Goal: Information Seeking & Learning: Learn about a topic

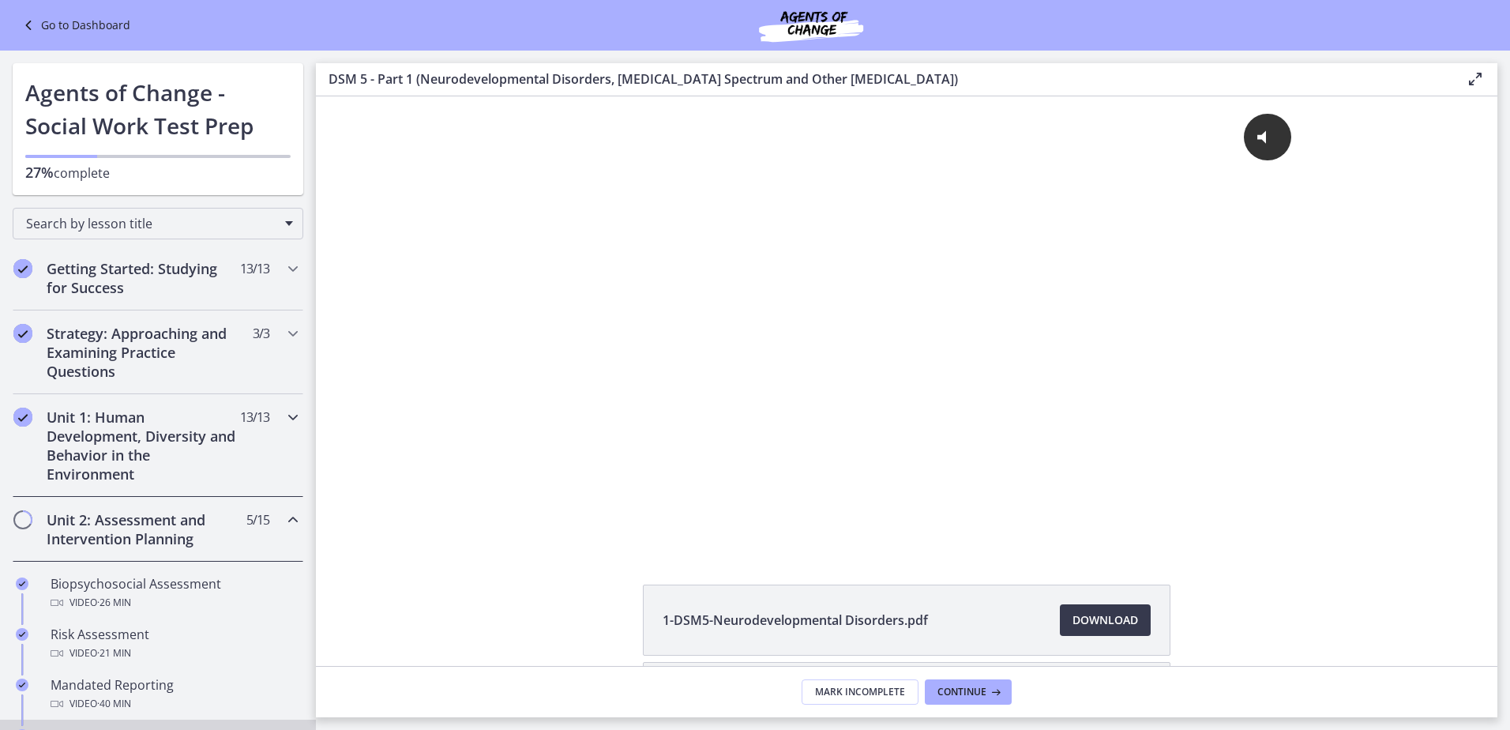
click at [138, 411] on h2 "Unit 1: Human Development, Diversity and Behavior in the Environment" at bounding box center [143, 446] width 193 height 76
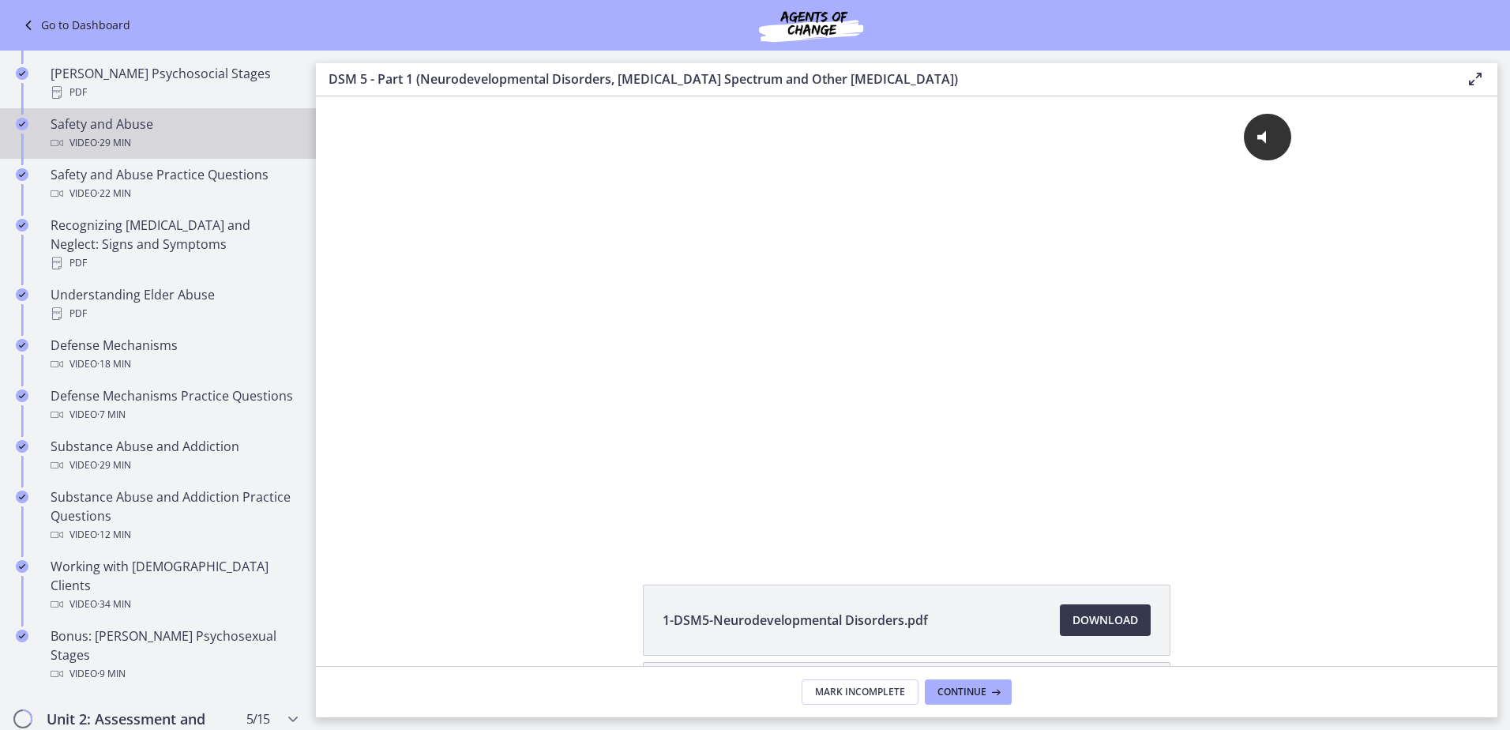
scroll to position [632, 0]
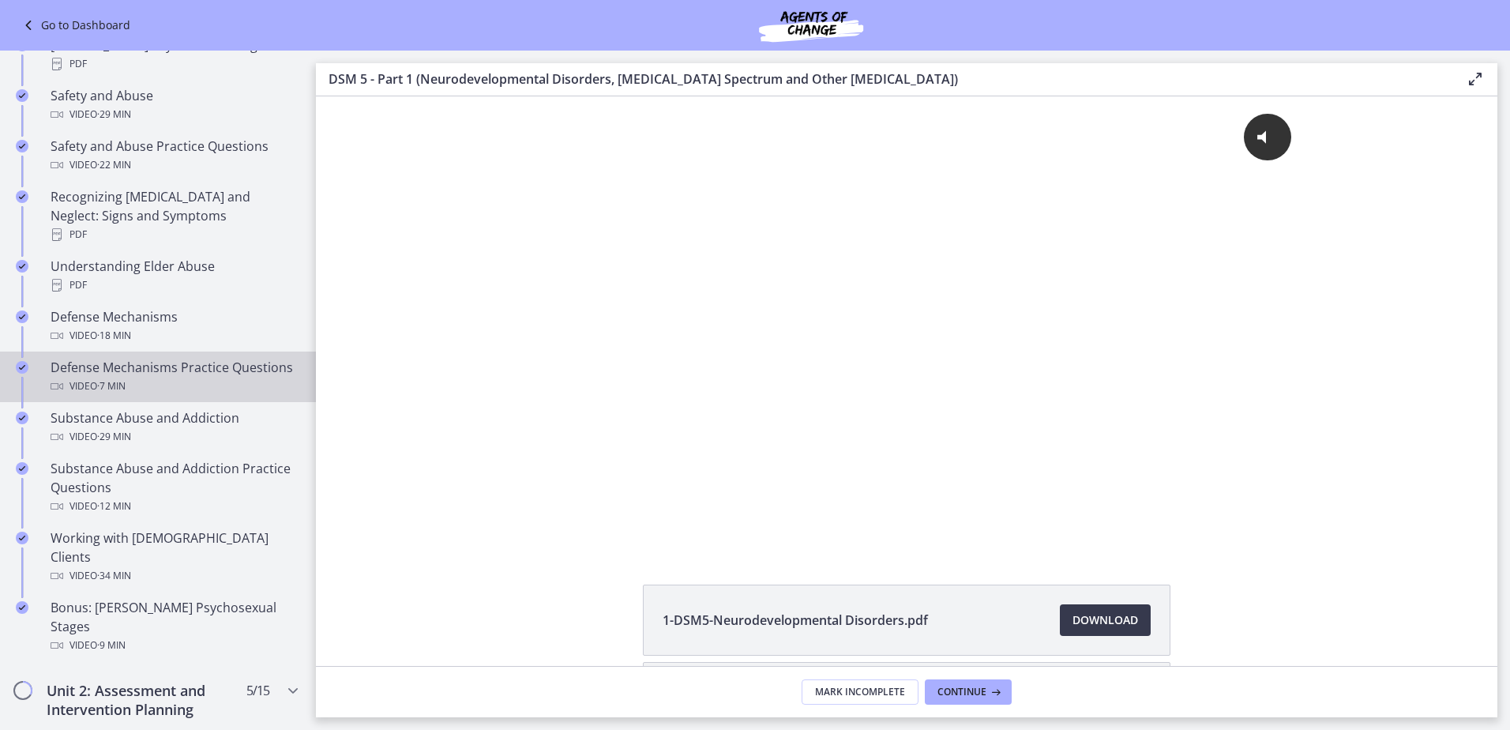
click at [193, 366] on div "Defense Mechanisms Practice Questions Video · 7 min" at bounding box center [174, 377] width 246 height 38
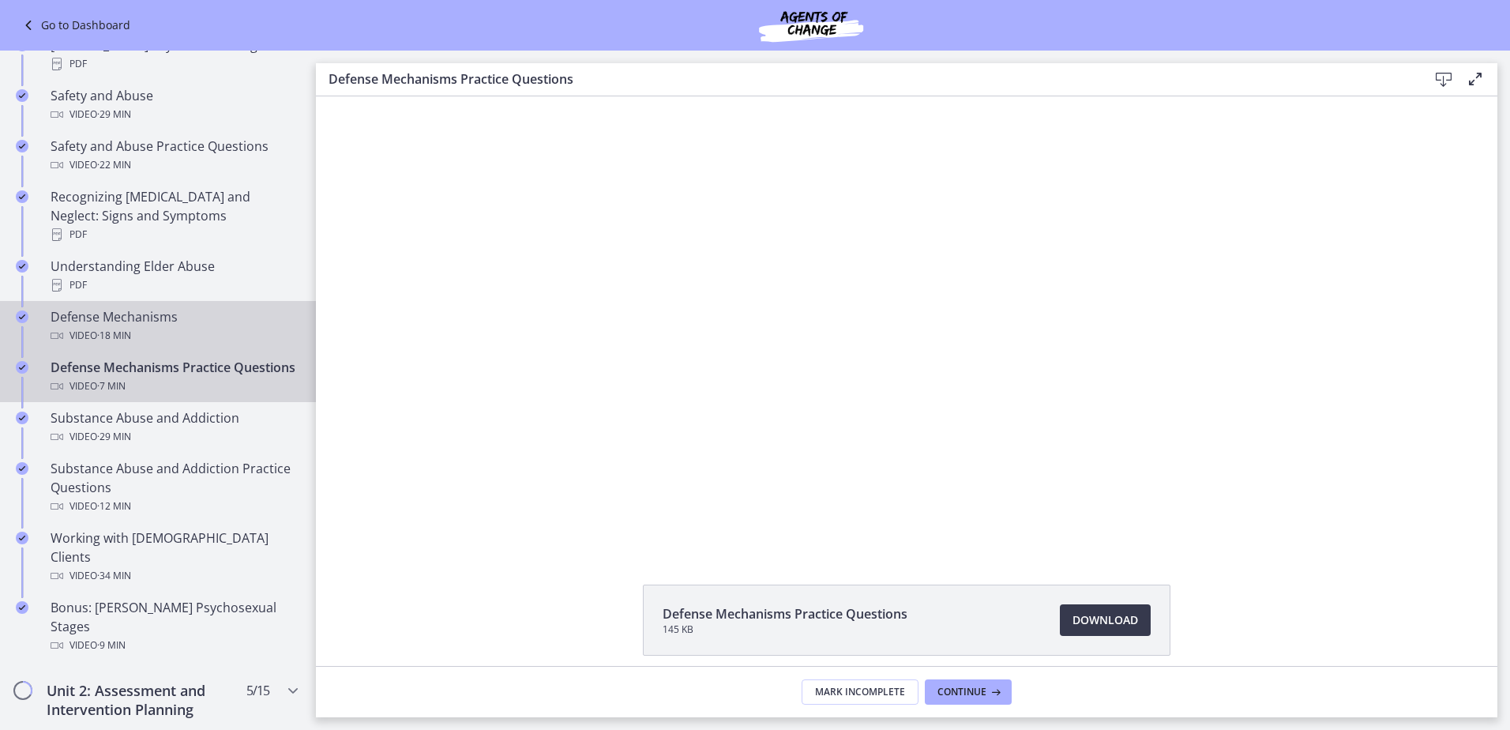
click at [44, 316] on link "Defense Mechanisms Video · 18 min" at bounding box center [158, 326] width 316 height 51
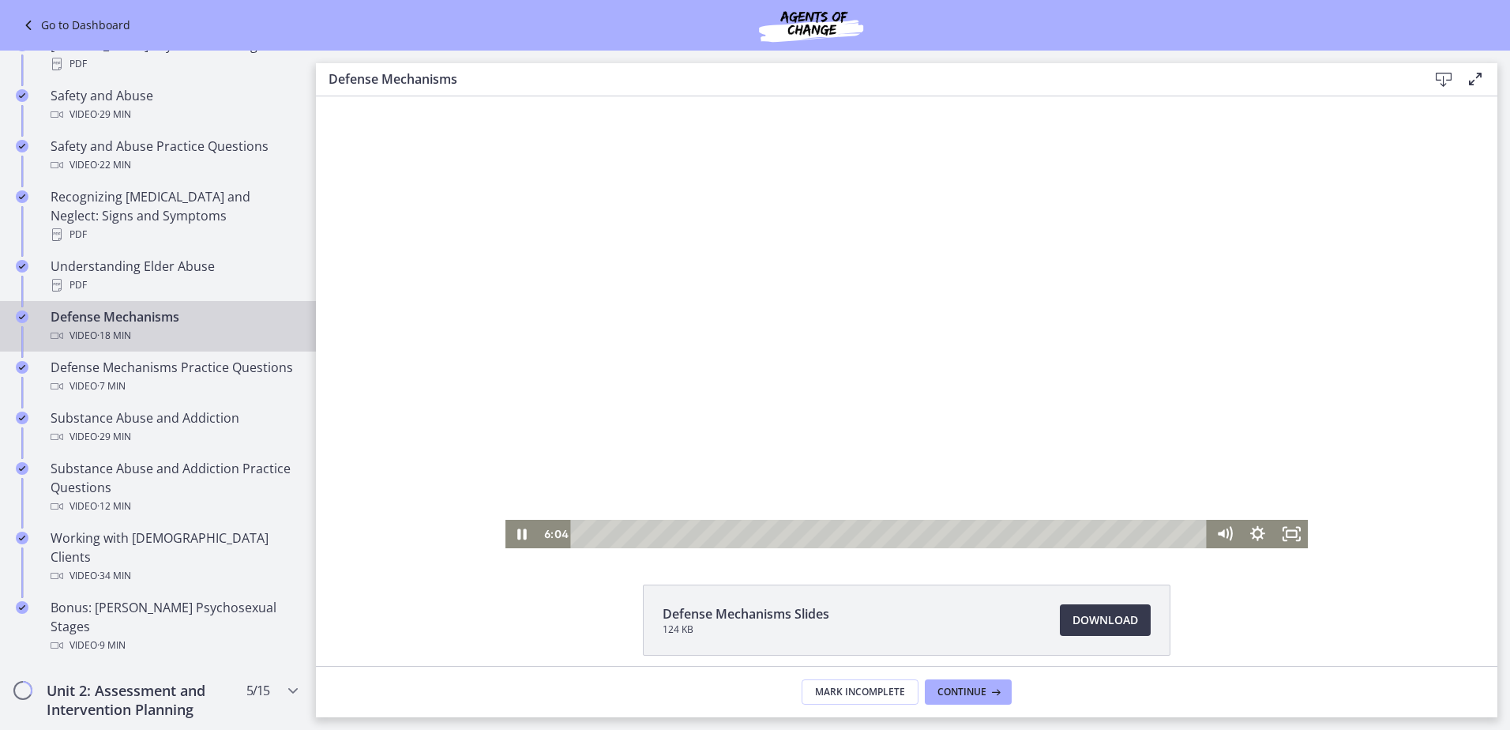
click at [1121, 325] on div at bounding box center [906, 322] width 803 height 452
click at [915, 532] on div "9:45" at bounding box center [891, 534] width 616 height 28
click at [970, 535] on div "11:21" at bounding box center [891, 534] width 616 height 28
click at [1013, 531] on div "12:36" at bounding box center [891, 534] width 616 height 28
click at [1041, 536] on div "13:24" at bounding box center [891, 534] width 616 height 28
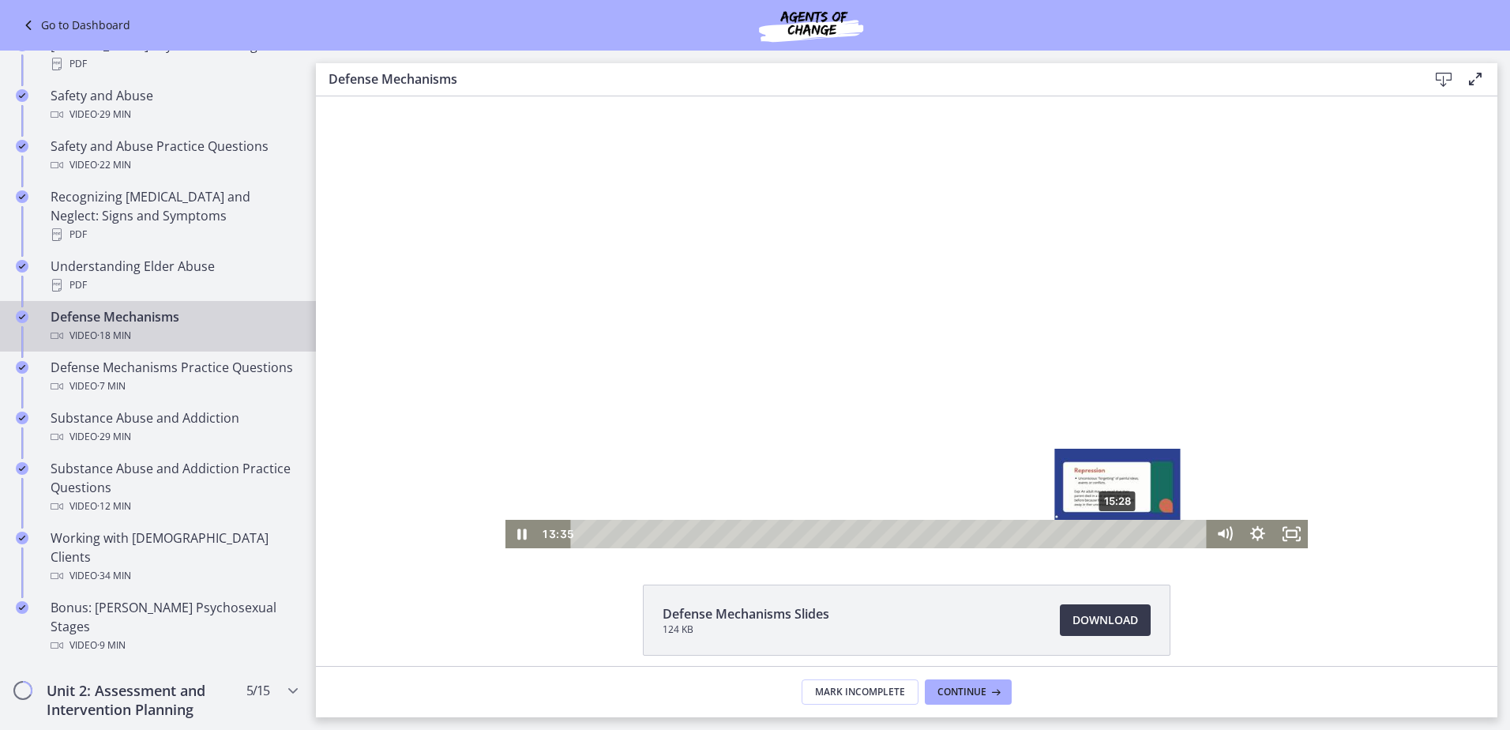
click at [1113, 535] on div "15:28" at bounding box center [891, 534] width 616 height 28
click at [971, 330] on div at bounding box center [906, 322] width 803 height 452
click at [1127, 538] on div "15:53" at bounding box center [891, 534] width 616 height 28
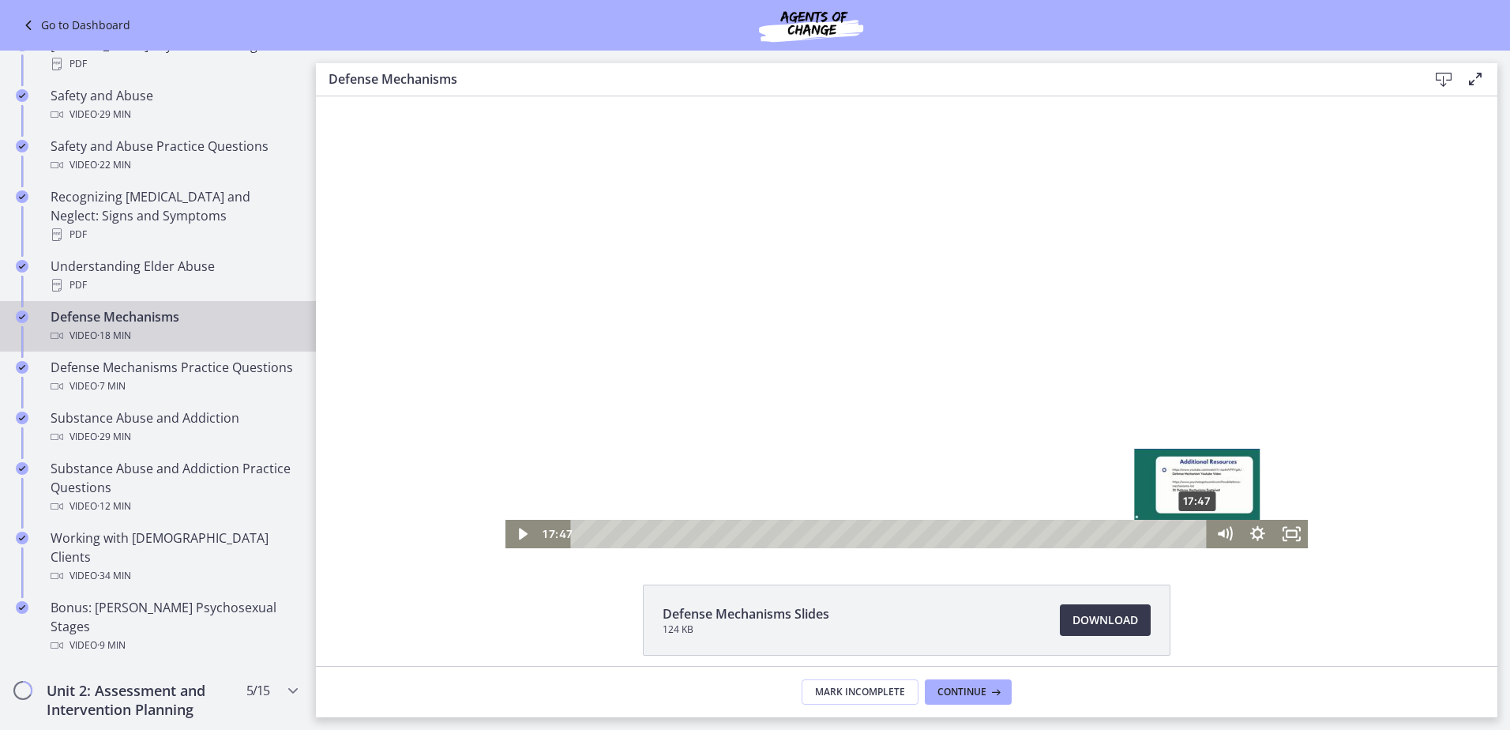
click at [1193, 537] on div "17:47" at bounding box center [891, 534] width 616 height 28
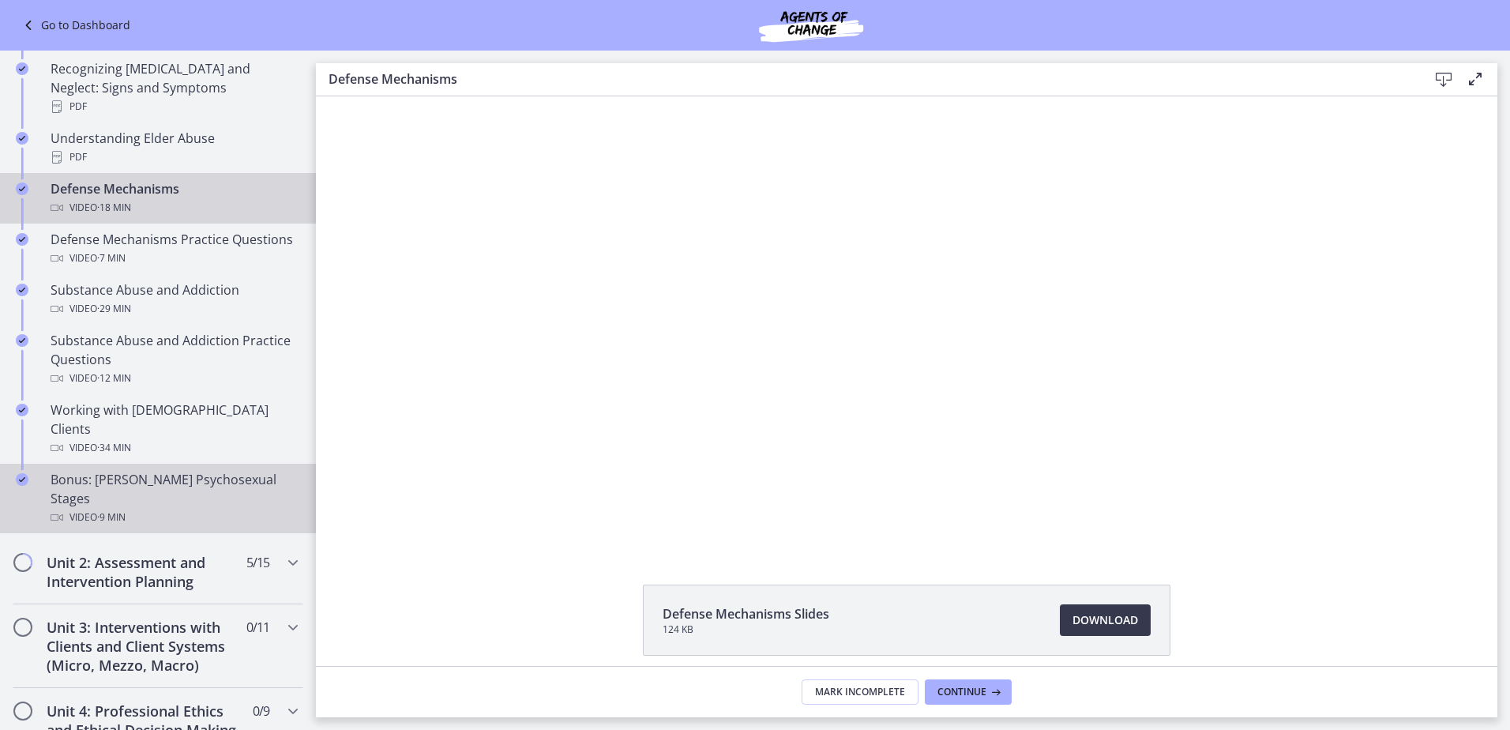
scroll to position [743, 0]
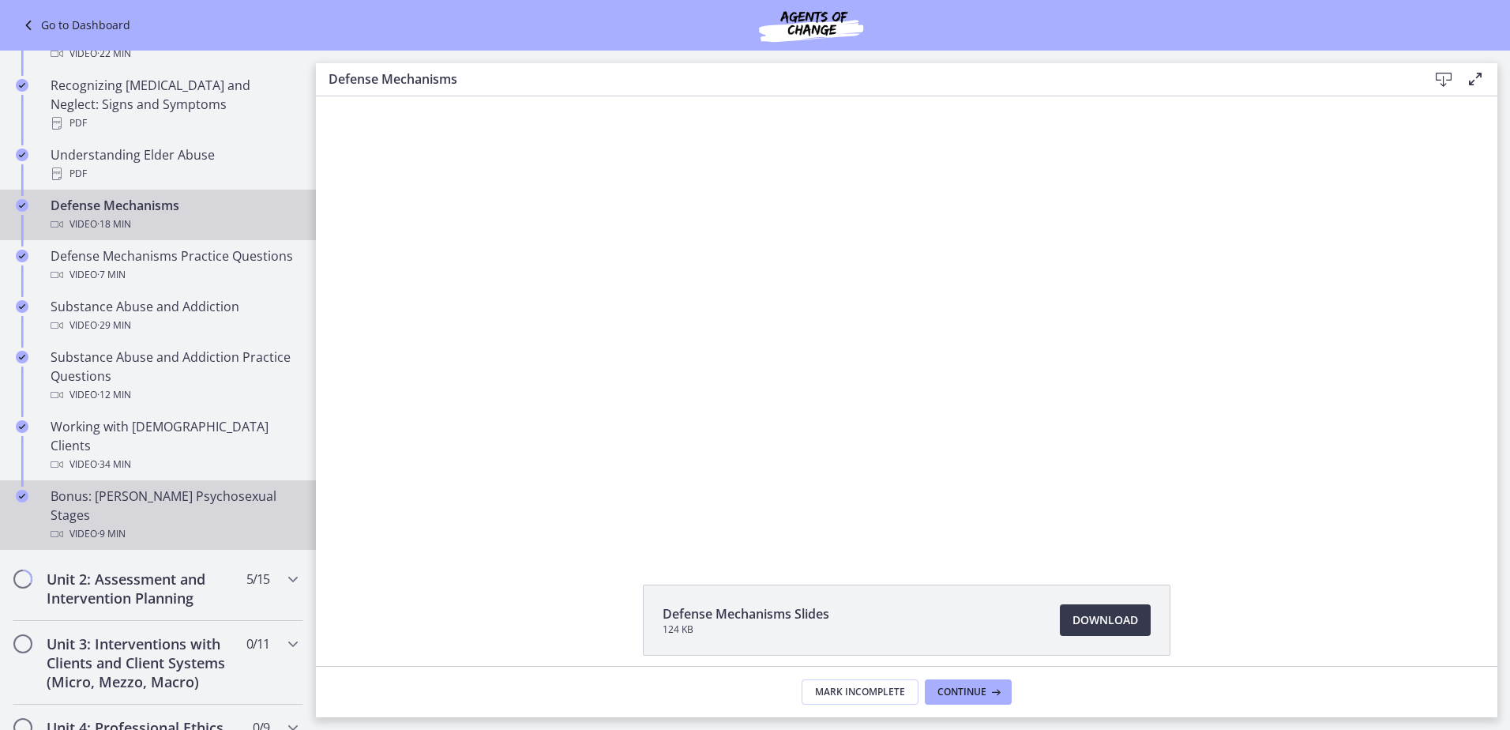
click at [225, 524] on div "Video · 9 min" at bounding box center [174, 533] width 246 height 19
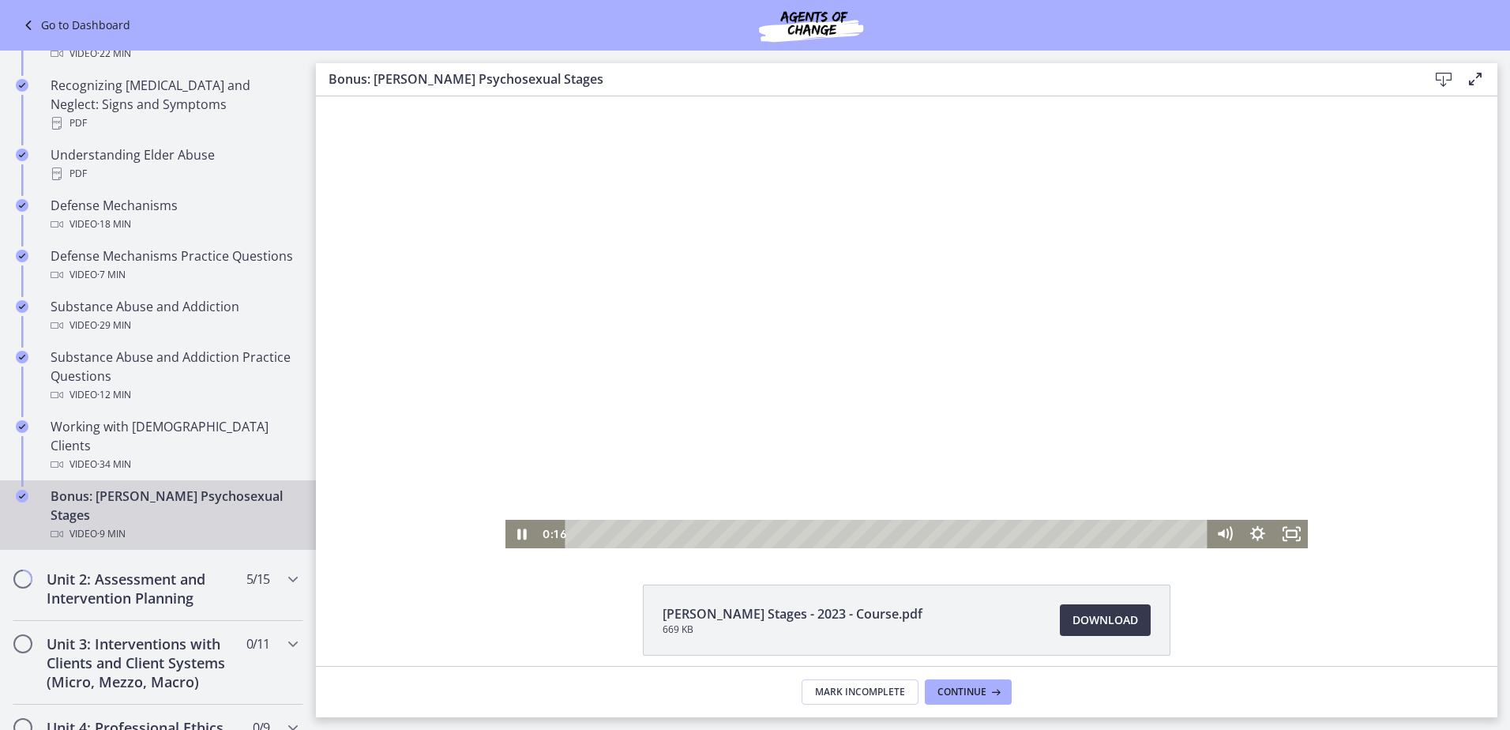
click at [1163, 217] on div at bounding box center [906, 322] width 803 height 452
click at [505, 96] on button "Play Video: cf617uqlqfeo7ijuai3g.mp4" at bounding box center [505, 96] width 1 height 1
click at [448, 445] on div "Click for sound @keyframes VOLUME_SMALL_WAVE_FLASH { 0% { opacity: 0; } 33% { o…" at bounding box center [906, 322] width 1181 height 452
